Goal: Task Accomplishment & Management: Use online tool/utility

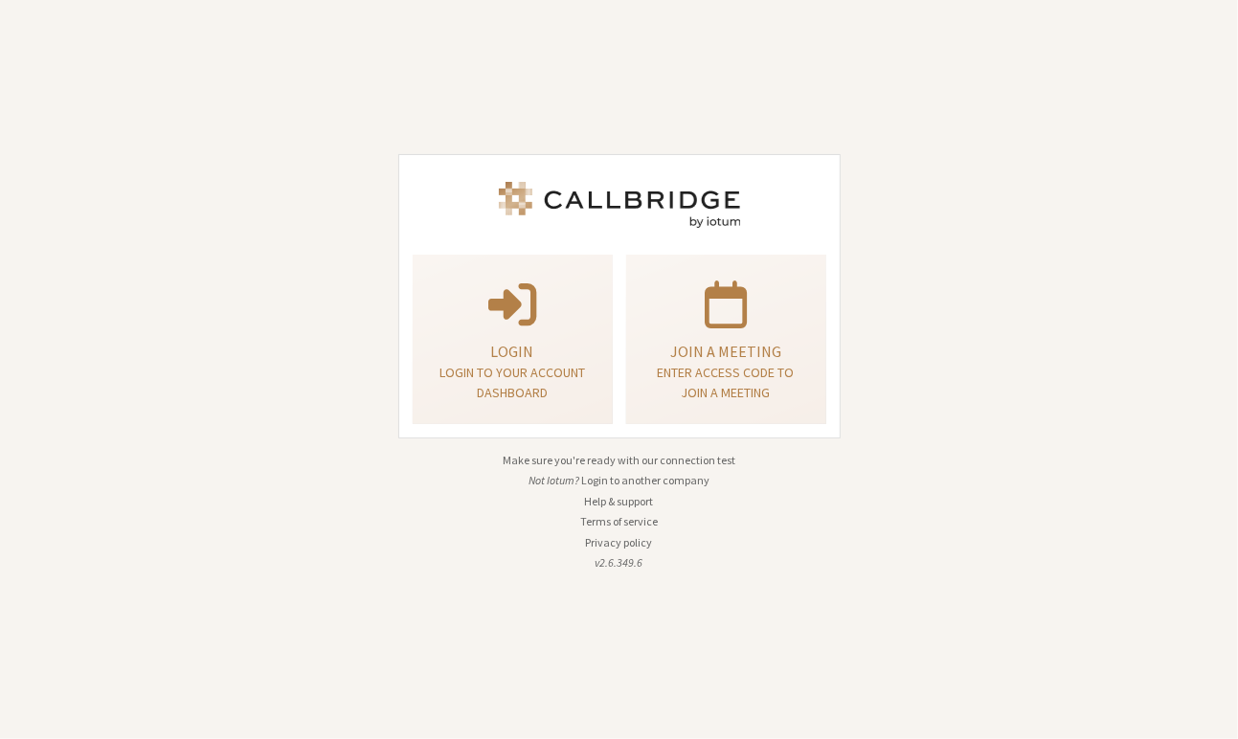
click at [696, 443] on div "Login Login to your account dashboard Join a meeting Enter access code to join …" at bounding box center [619, 369] width 469 height 713
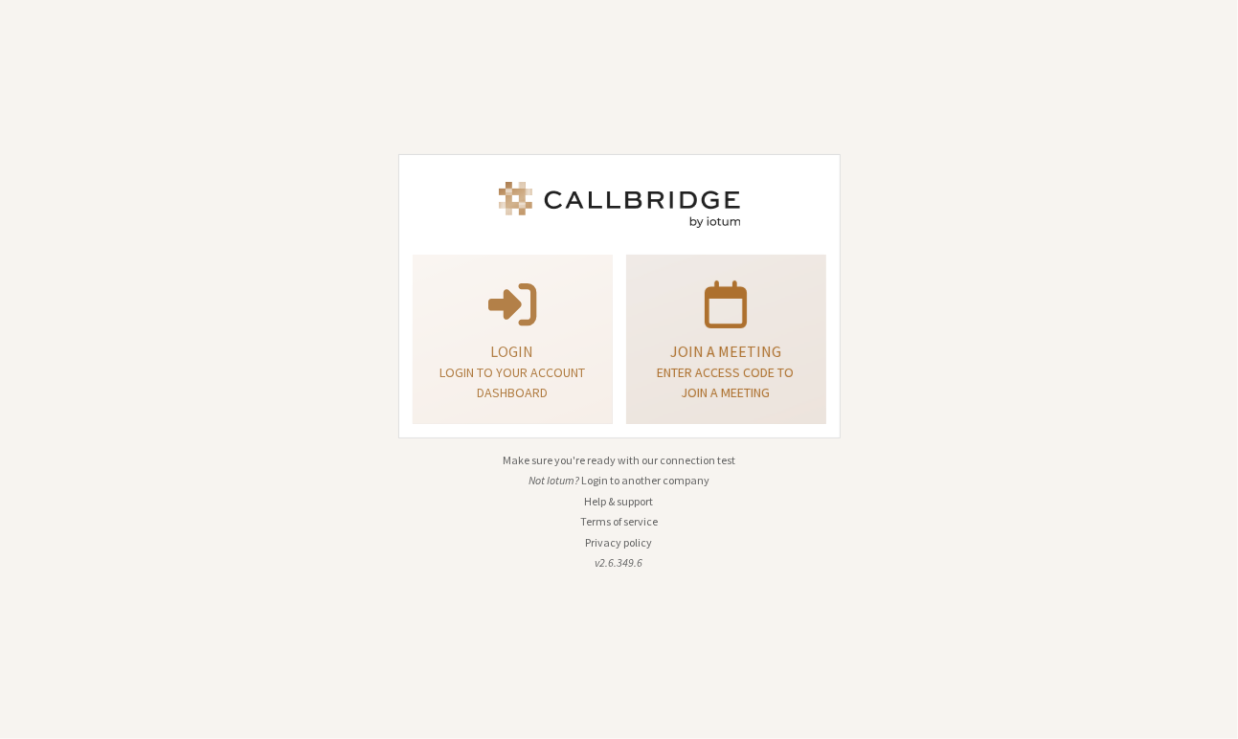
click at [696, 412] on link "Join a meeting Enter access code to join a meeting" at bounding box center [726, 340] width 200 height 170
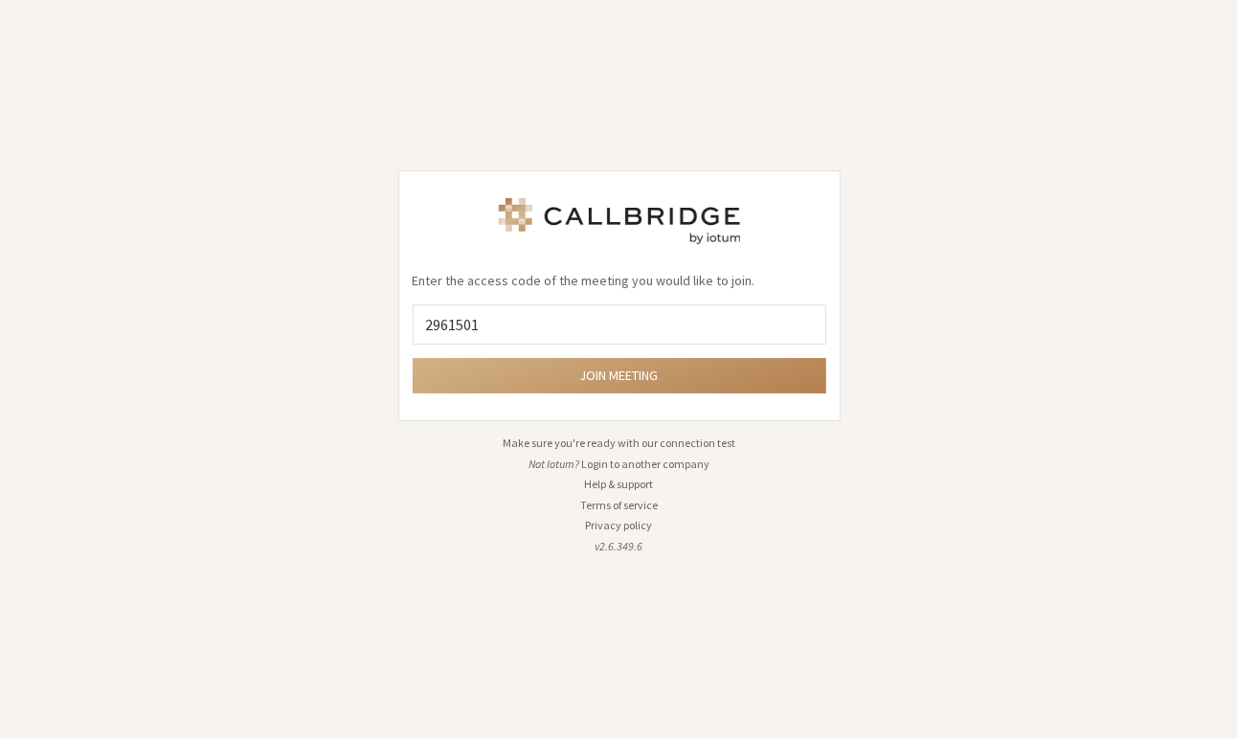
type input "2961501"
click at [413, 358] on button "Join meeting" at bounding box center [620, 375] width 414 height 35
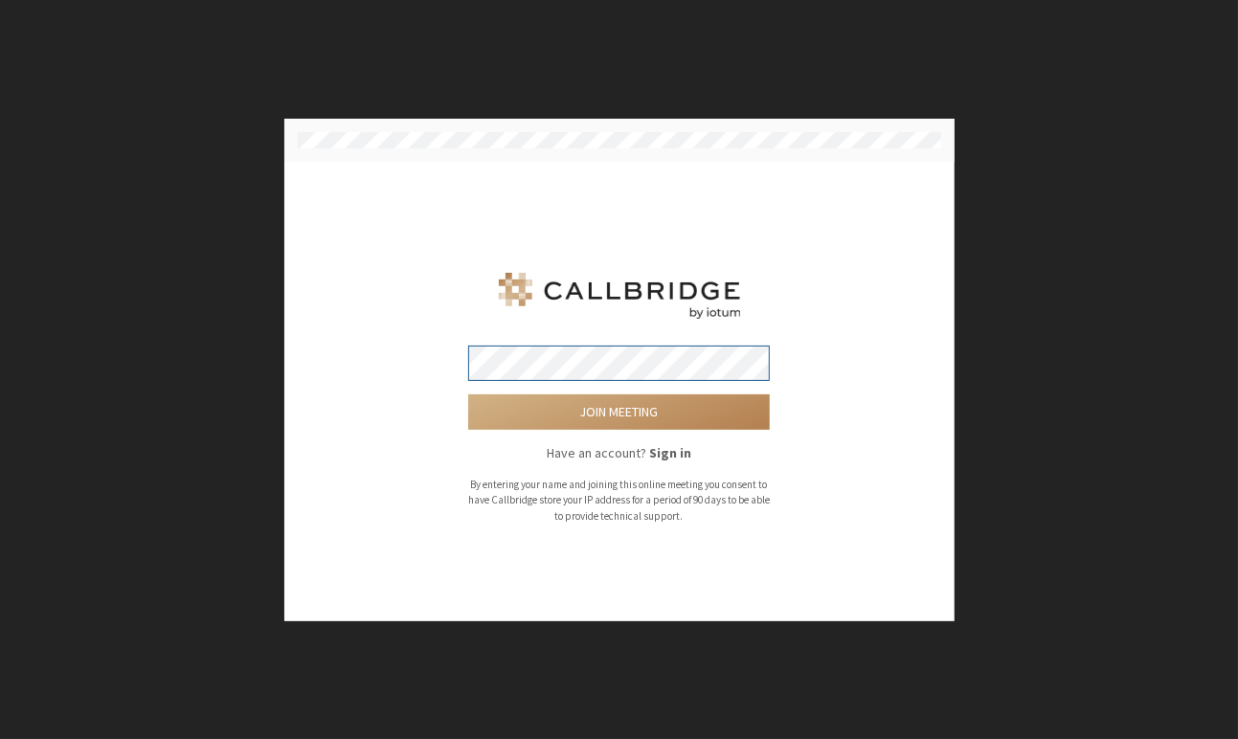
click at [468, 395] on button "Join meeting" at bounding box center [619, 412] width 302 height 35
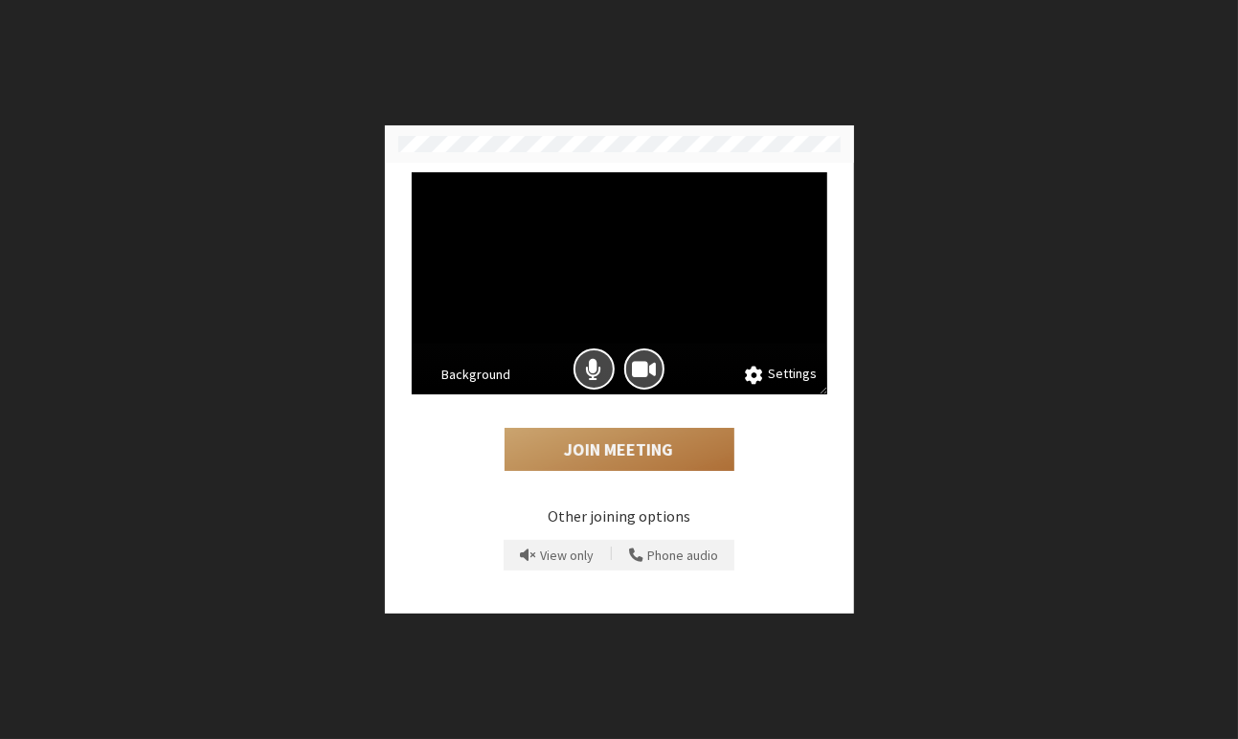
click at [551, 468] on button "Join Meeting" at bounding box center [620, 450] width 230 height 44
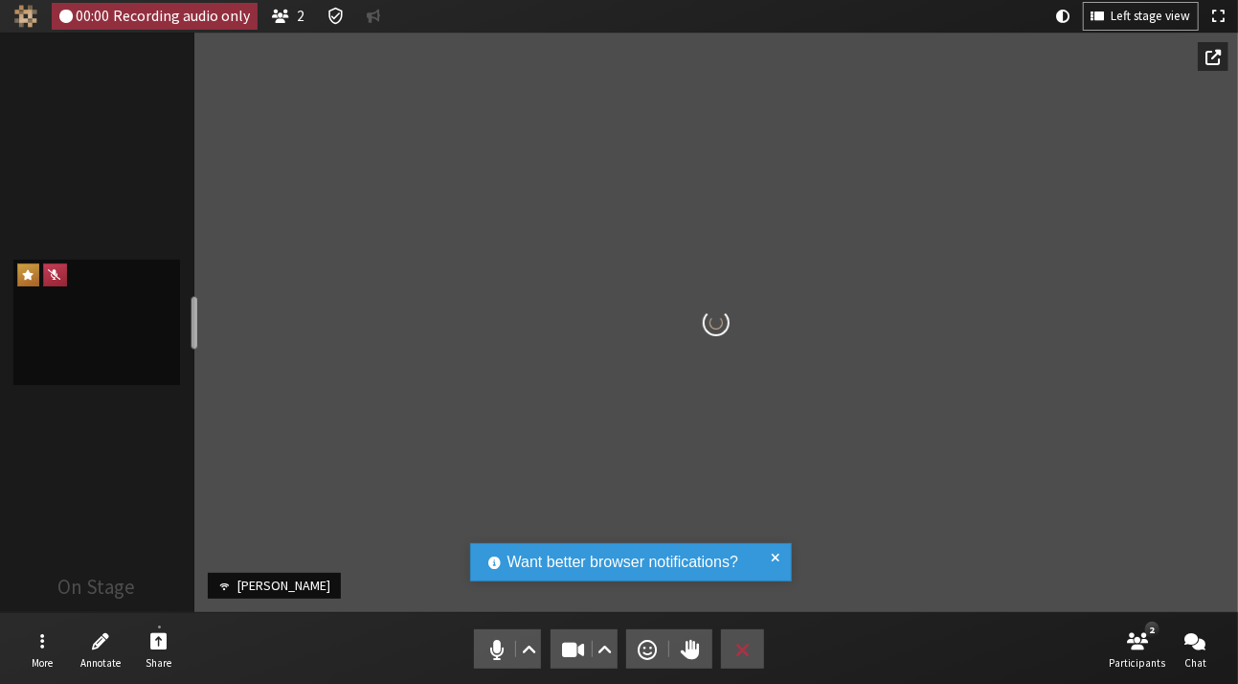
click at [743, 380] on video "Participant" at bounding box center [716, 322] width 1044 height 579
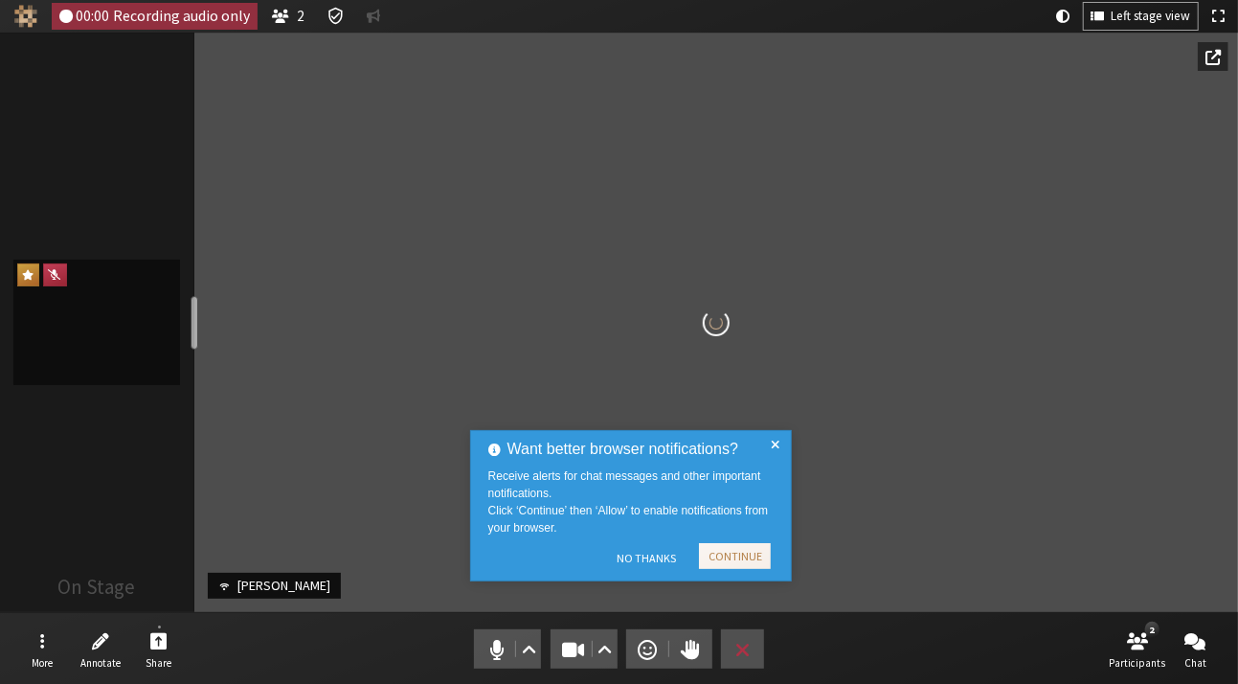
click at [772, 438] on span at bounding box center [775, 506] width 9 height 136
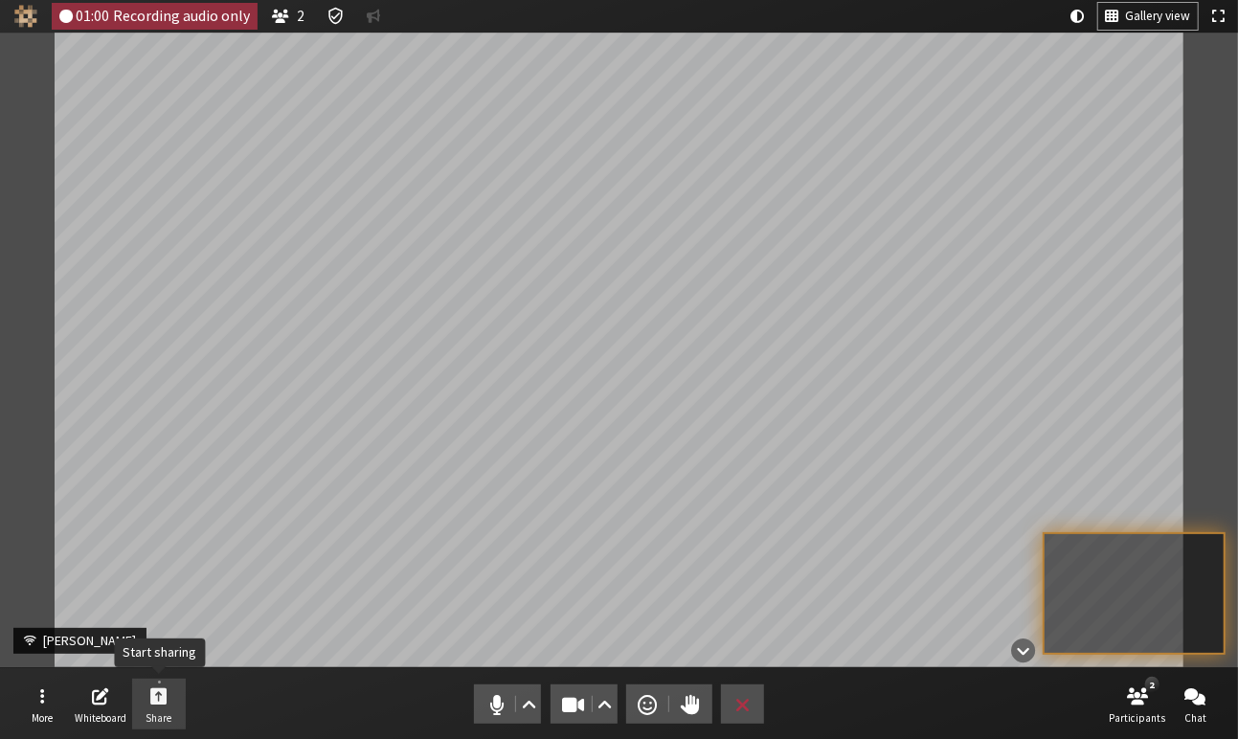
click at [169, 695] on button "Share" at bounding box center [159, 705] width 54 height 52
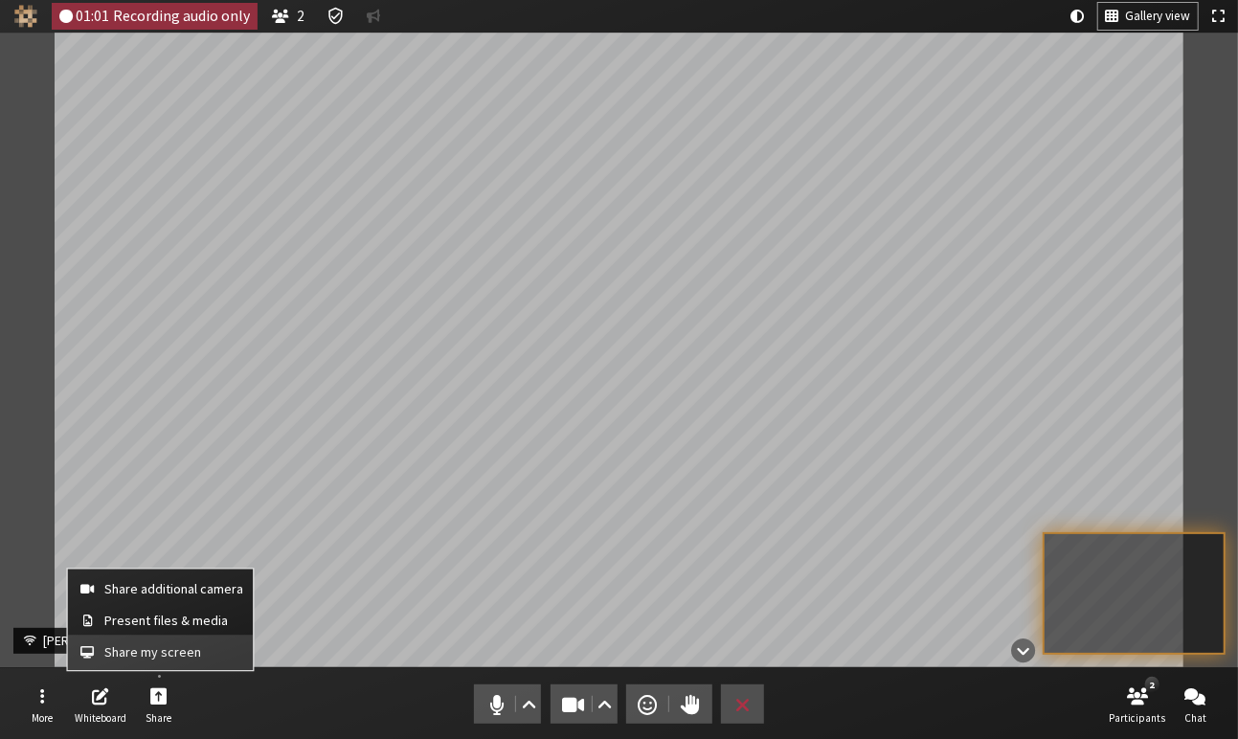
click at [189, 646] on span "Share my screen" at bounding box center [173, 653] width 139 height 14
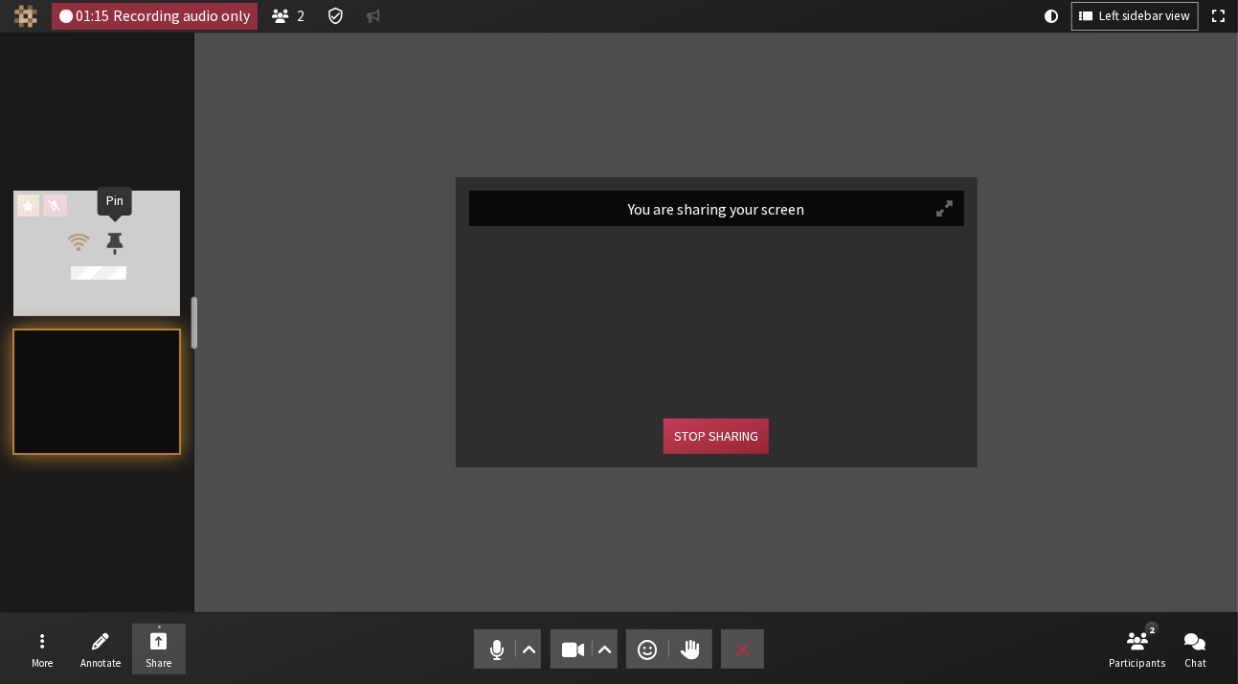
click at [111, 250] on span "Participants" at bounding box center [114, 243] width 16 height 25
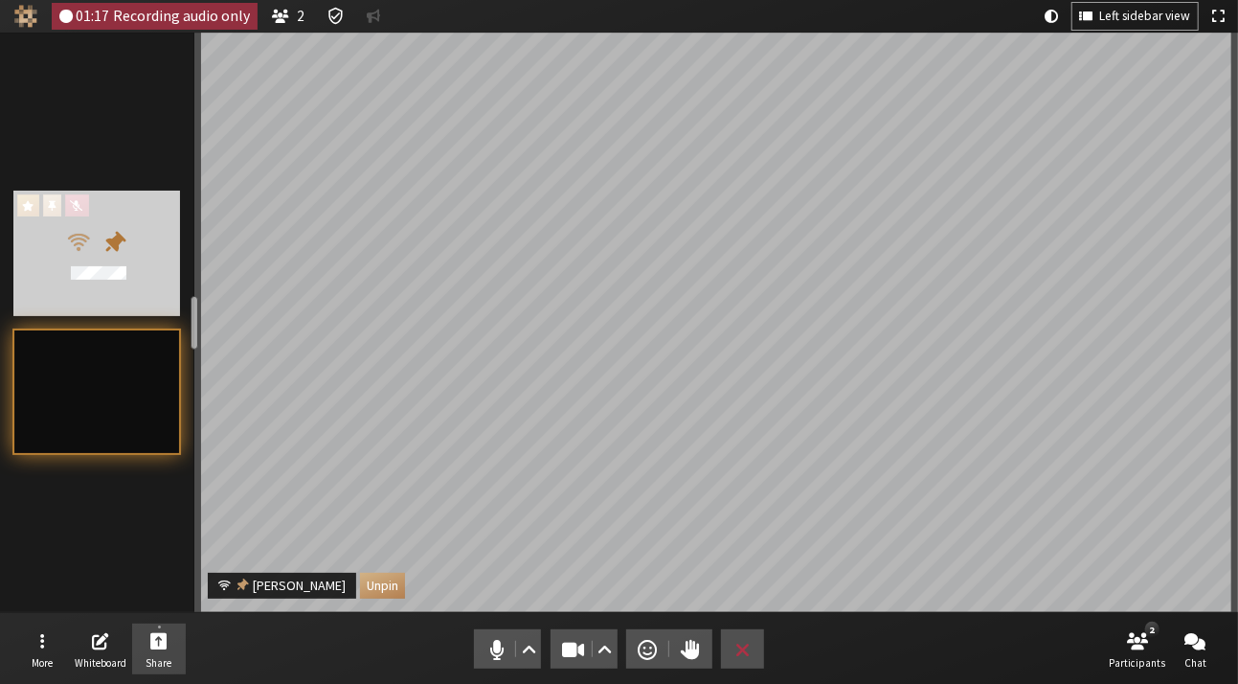
click at [111, 234] on div "Participants" at bounding box center [115, 243] width 36 height 36
